Goal: Ask a question

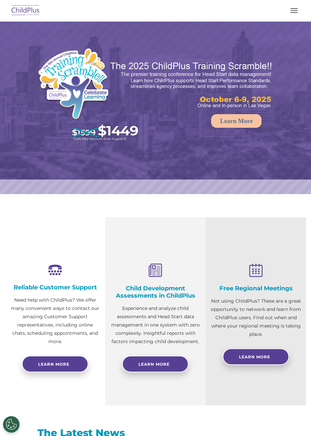
select select "MEDIUM"
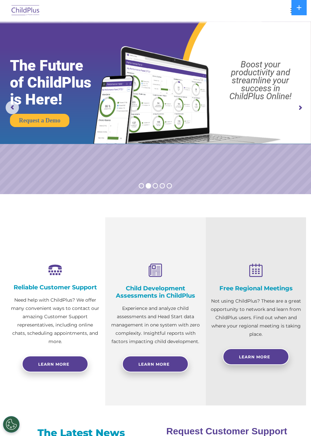
click at [5, 229] on div "Reliable Customer Support Need help with ChildPlus? We offer many convenient wa…" at bounding box center [155, 311] width 311 height 188
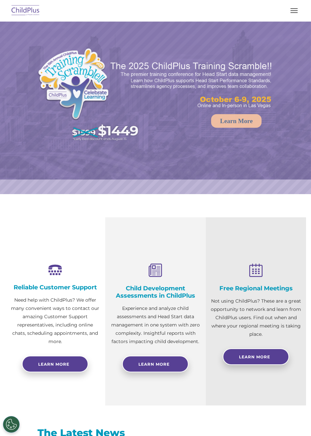
select select "MEDIUM"
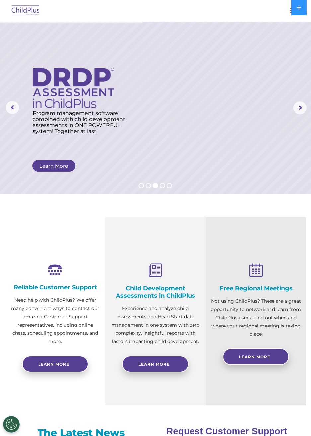
click at [288, 11] on button "button" at bounding box center [294, 10] width 14 height 11
